Goal: Book appointment/travel/reservation

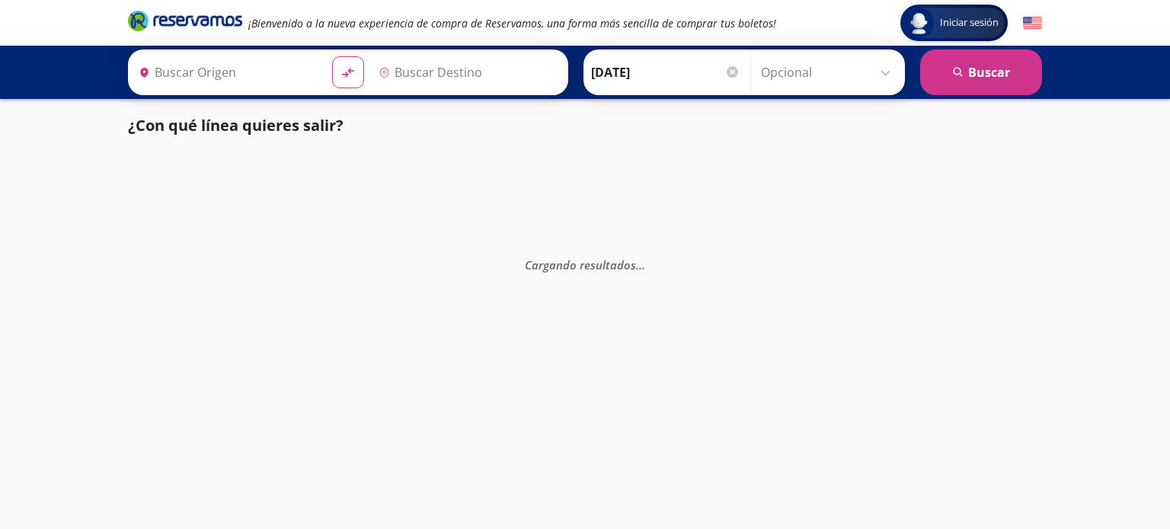
type input "[GEOGRAPHIC_DATA], [GEOGRAPHIC_DATA]"
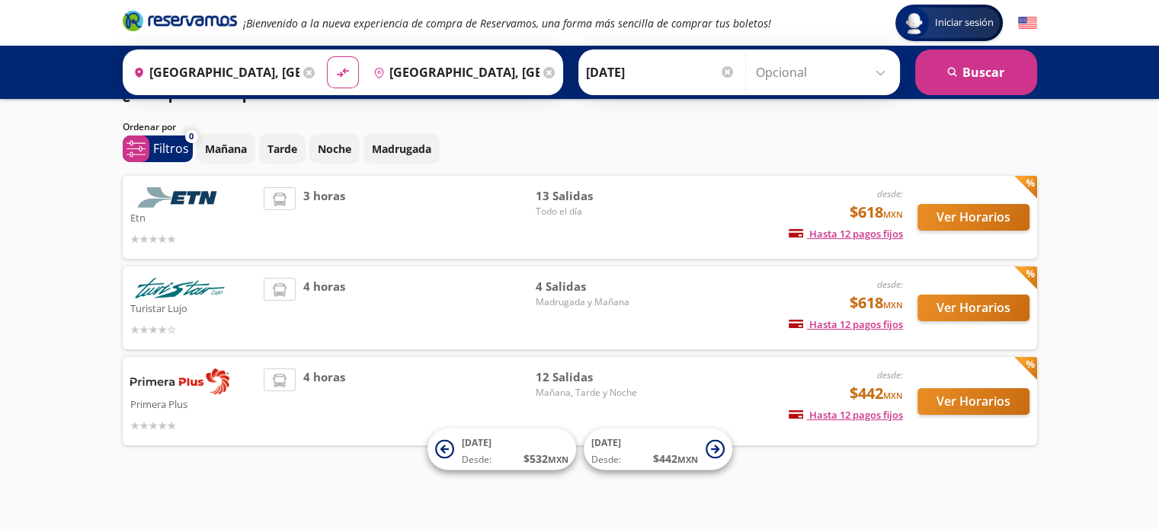
scroll to position [31, 0]
click at [951, 401] on button "Ver Horarios" at bounding box center [973, 402] width 112 height 27
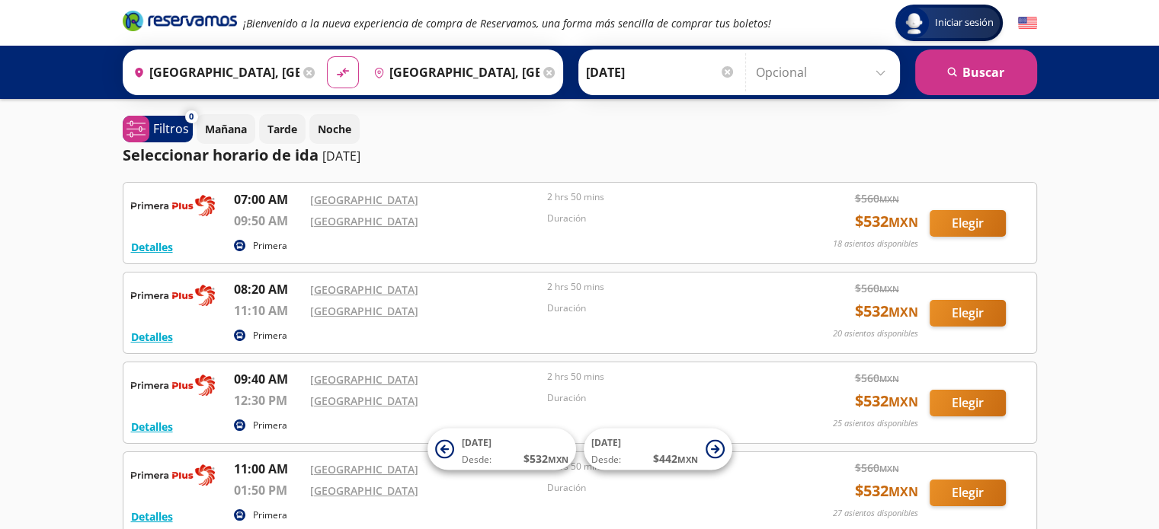
scroll to position [31, 0]
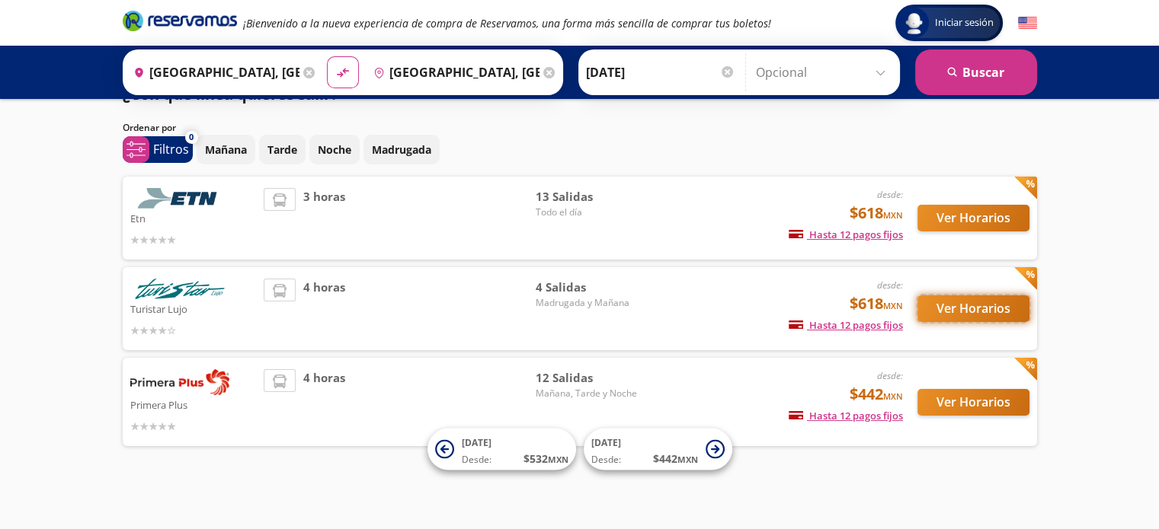
click at [948, 309] on button "Ver Horarios" at bounding box center [973, 309] width 112 height 27
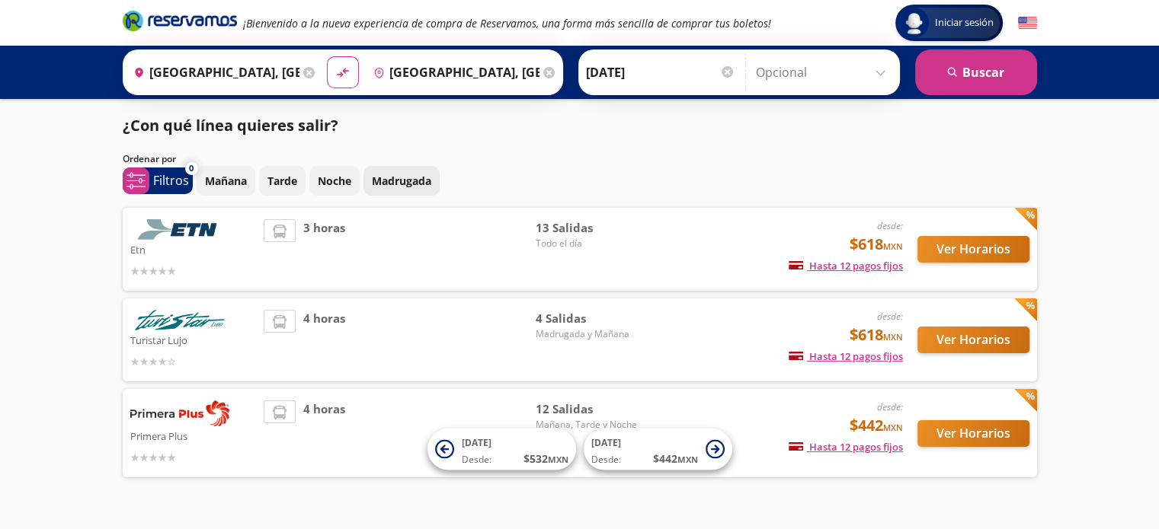
click at [427, 181] on p "Madrugada" at bounding box center [401, 181] width 59 height 16
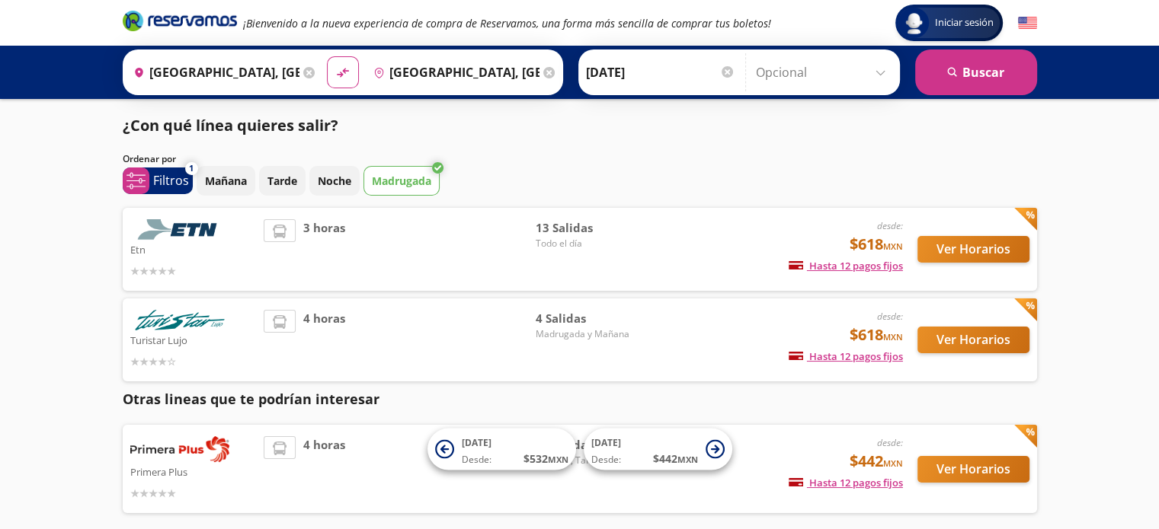
scroll to position [65, 0]
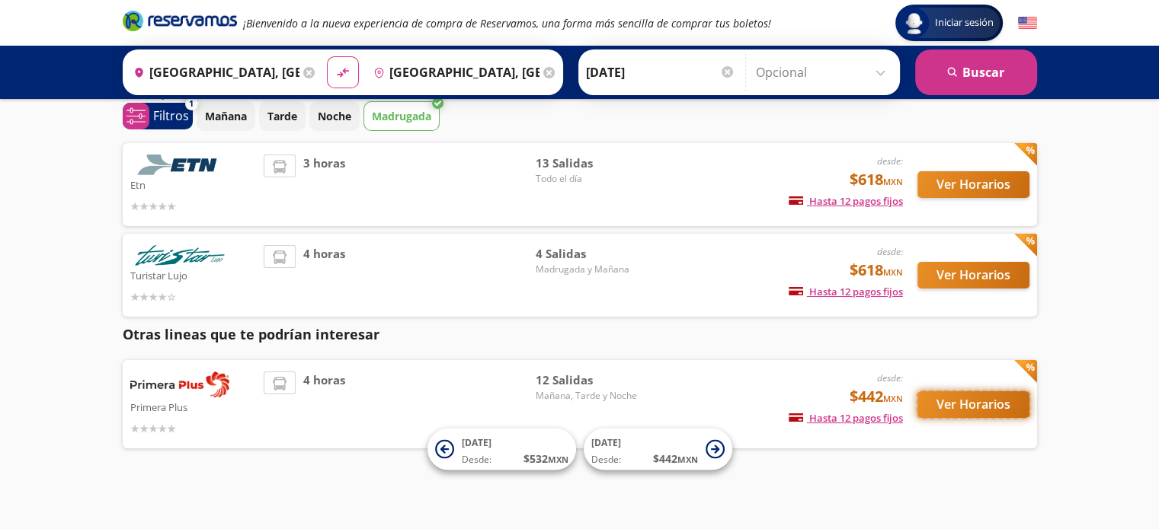
click at [960, 409] on button "Ver Horarios" at bounding box center [973, 405] width 112 height 27
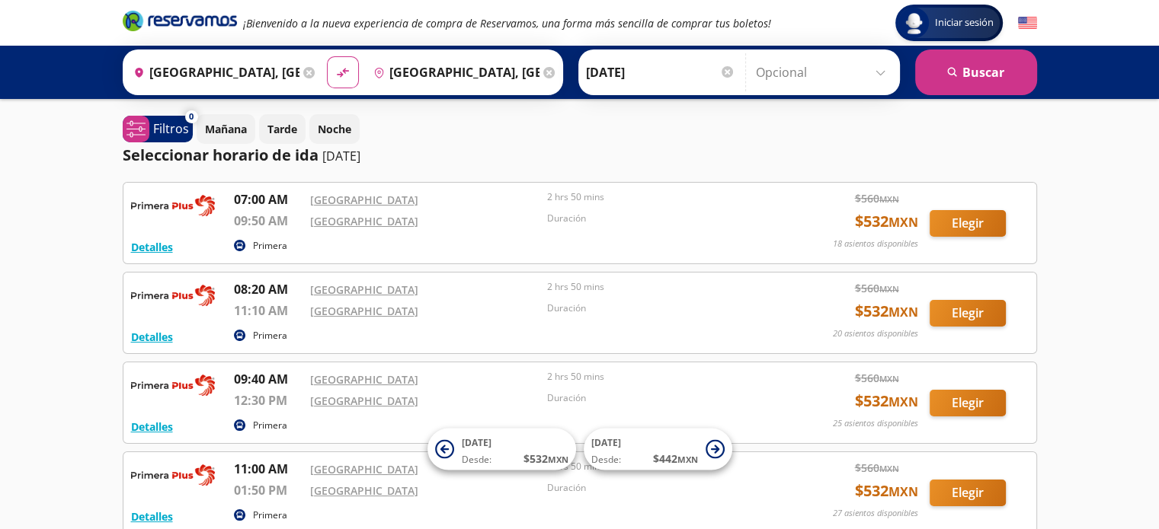
scroll to position [65, 0]
